Goal: Obtain resource: Obtain resource

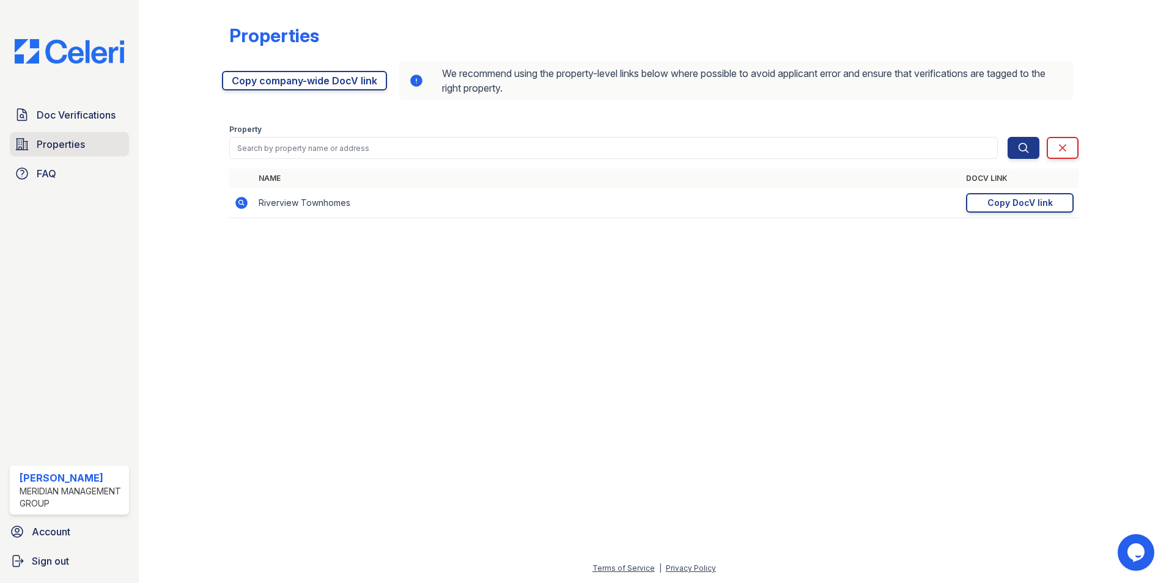
click at [66, 141] on span "Properties" at bounding box center [61, 144] width 48 height 15
click at [83, 108] on span "Doc Verifications" at bounding box center [76, 115] width 79 height 15
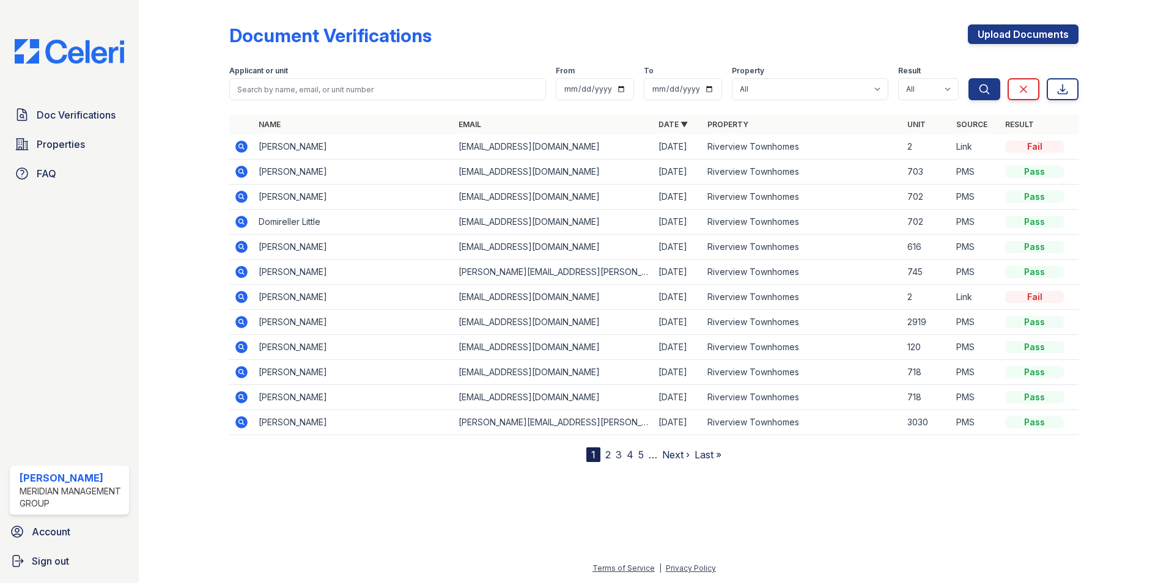
click at [609, 456] on link "2" at bounding box center [608, 455] width 6 height 12
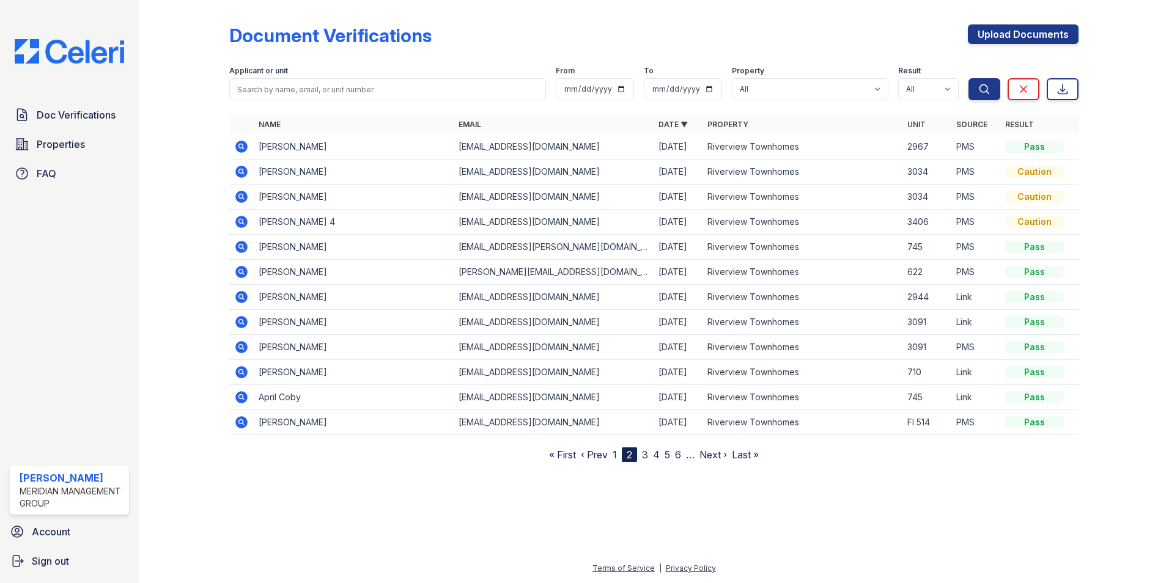
click at [238, 140] on icon at bounding box center [241, 146] width 15 height 15
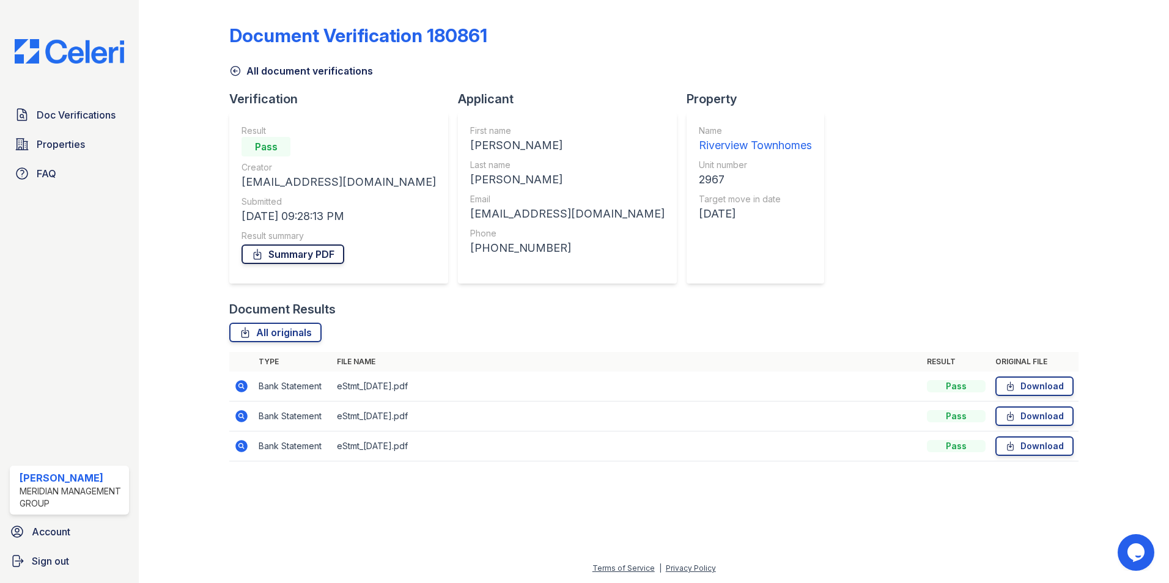
click at [292, 254] on link "Summary PDF" at bounding box center [293, 255] width 103 height 20
click at [50, 120] on span "Doc Verifications" at bounding box center [76, 115] width 79 height 15
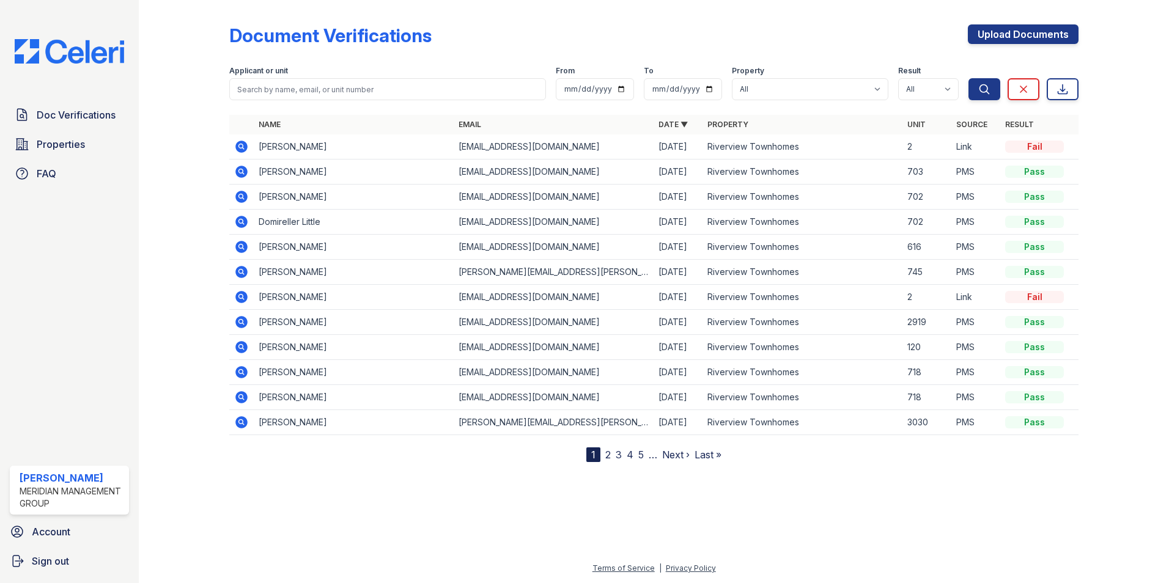
click at [242, 142] on icon at bounding box center [241, 147] width 12 height 12
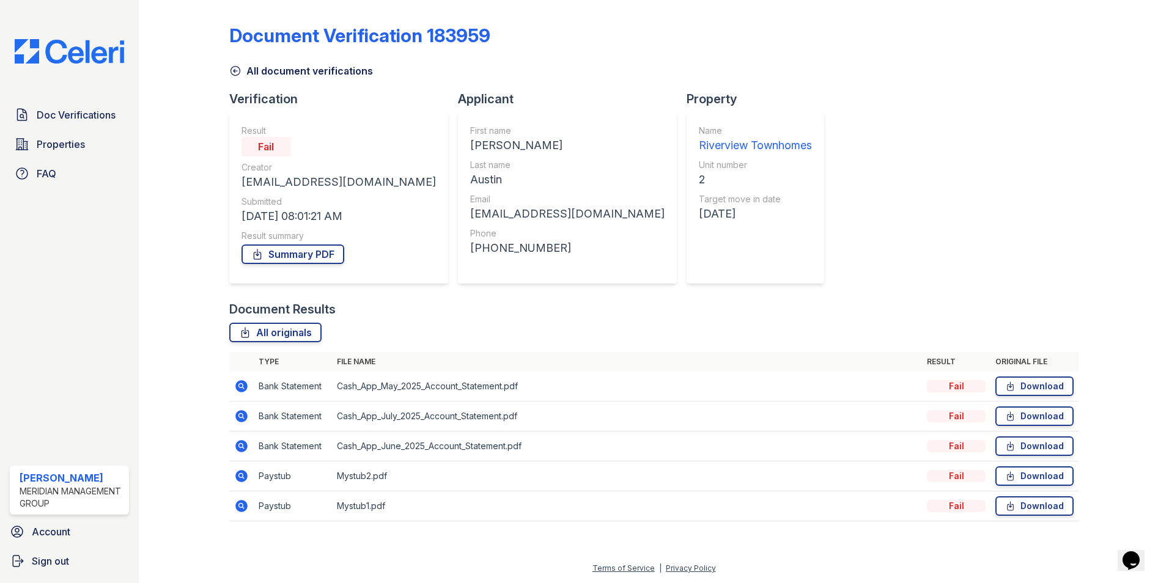
click at [243, 386] on icon at bounding box center [241, 386] width 15 height 15
